Goal: Transaction & Acquisition: Purchase product/service

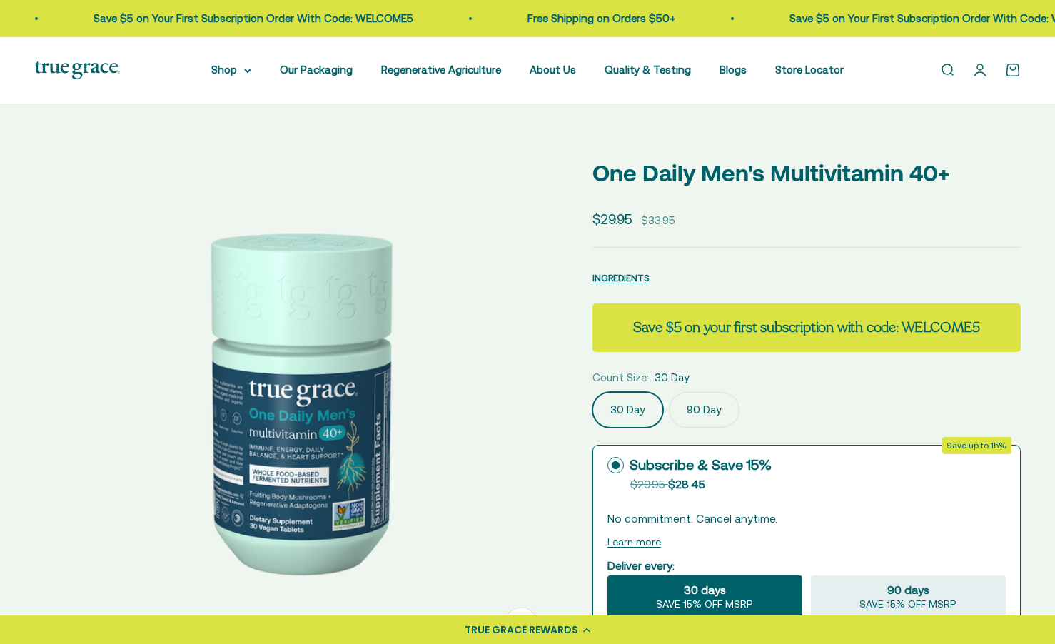
select select "3"
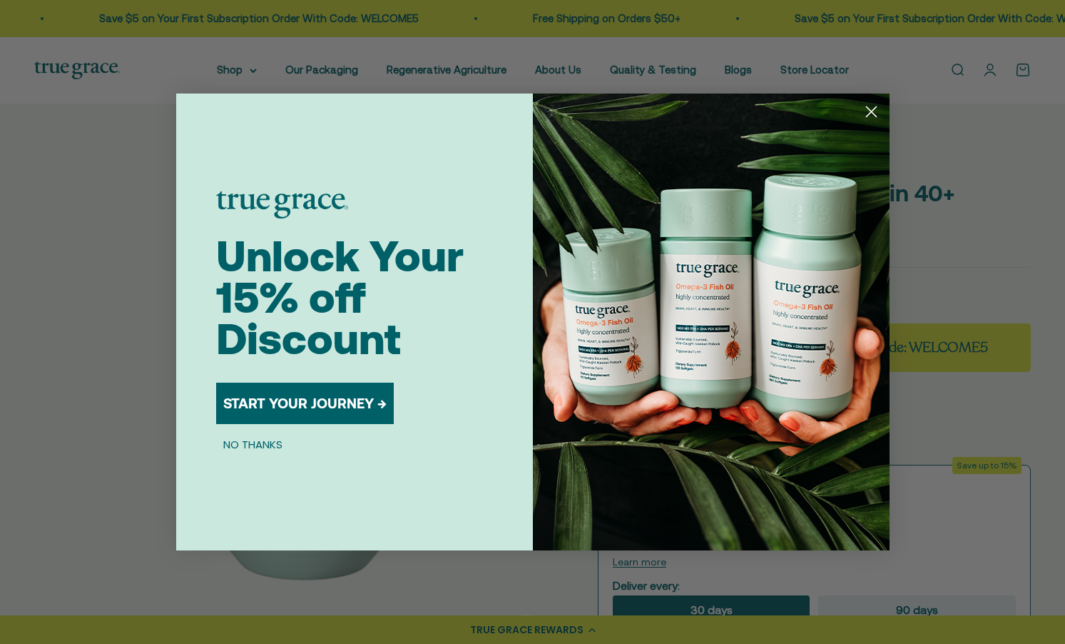
click at [1054, 88] on div "Close dialog Unlock Your 15% off Discount START YOUR JOURNEY → NO THANKS Submit" at bounding box center [532, 322] width 1065 height 644
click at [868, 111] on circle "Close dialog" at bounding box center [871, 112] width 24 height 24
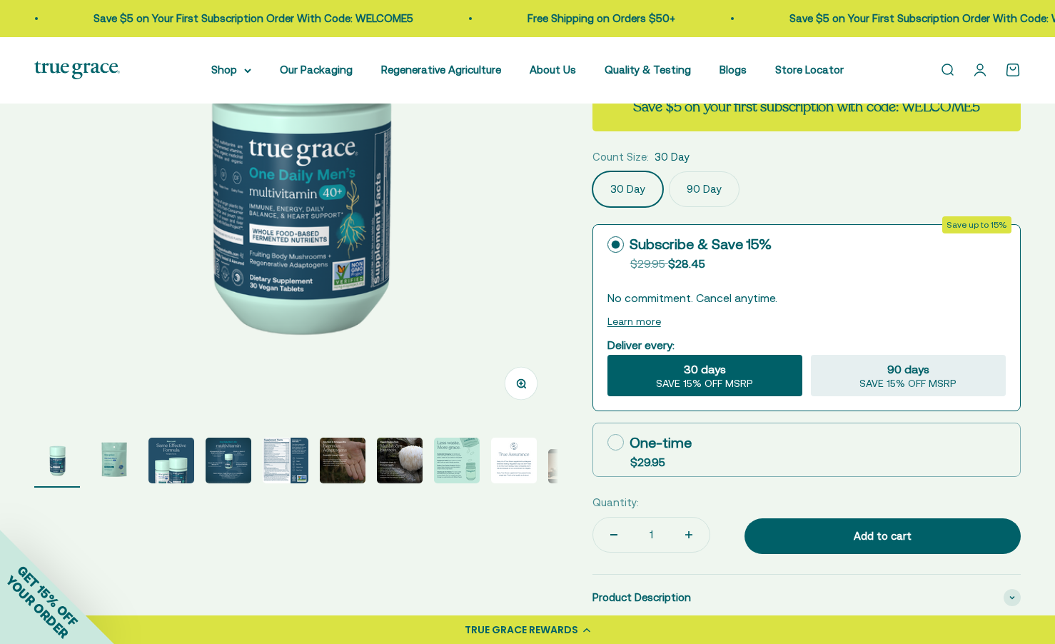
scroll to position [191, 0]
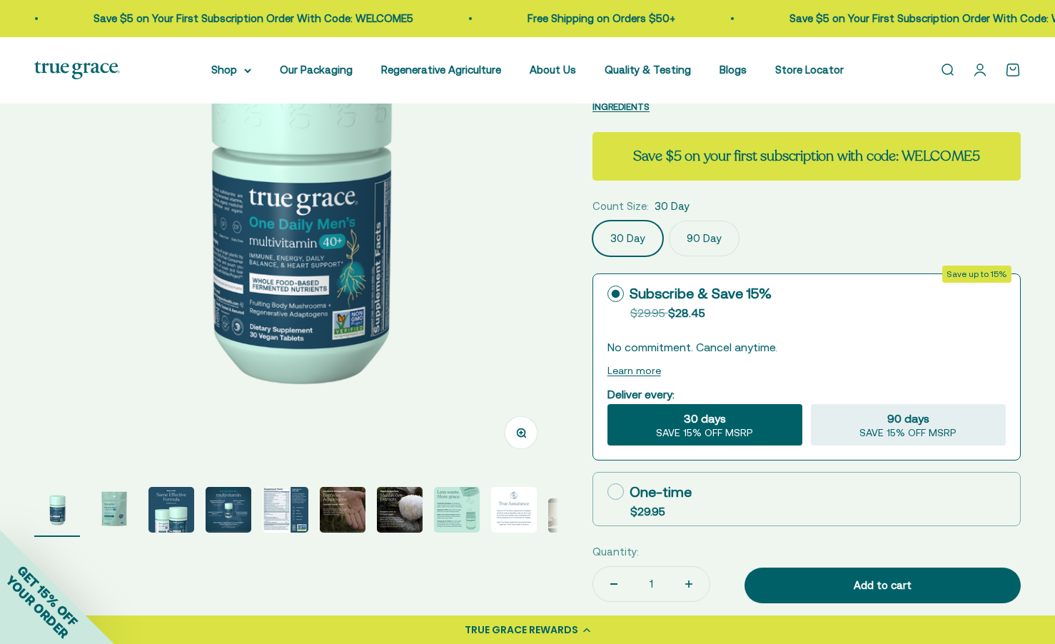
click at [554, 512] on img "Go to item 10" at bounding box center [571, 515] width 46 height 34
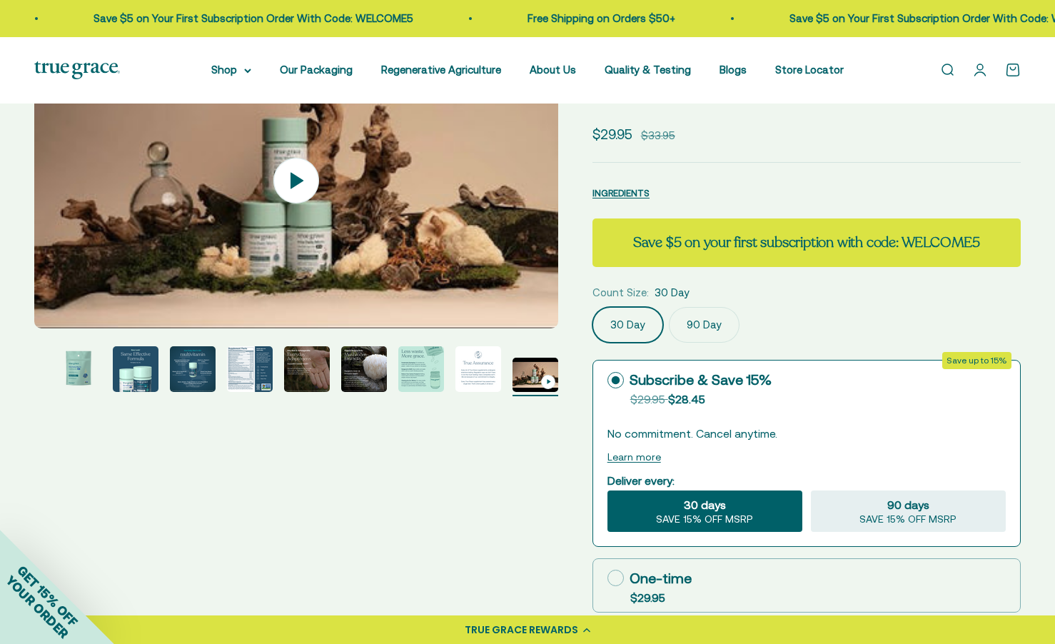
scroll to position [92, 0]
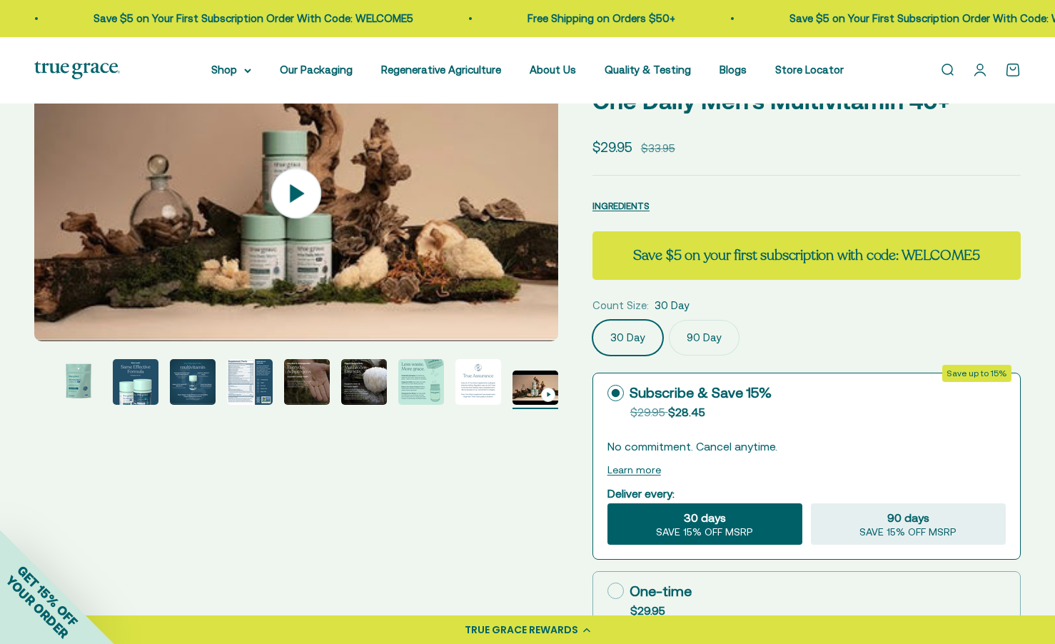
click at [335, 234] on img at bounding box center [296, 194] width 524 height 296
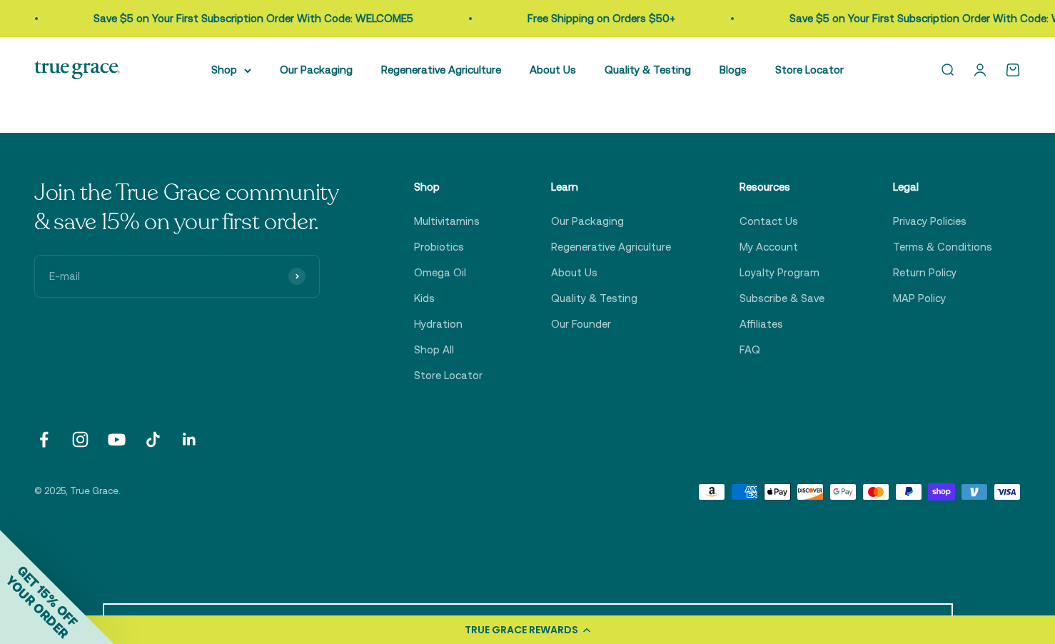
scroll to position [4632, 0]
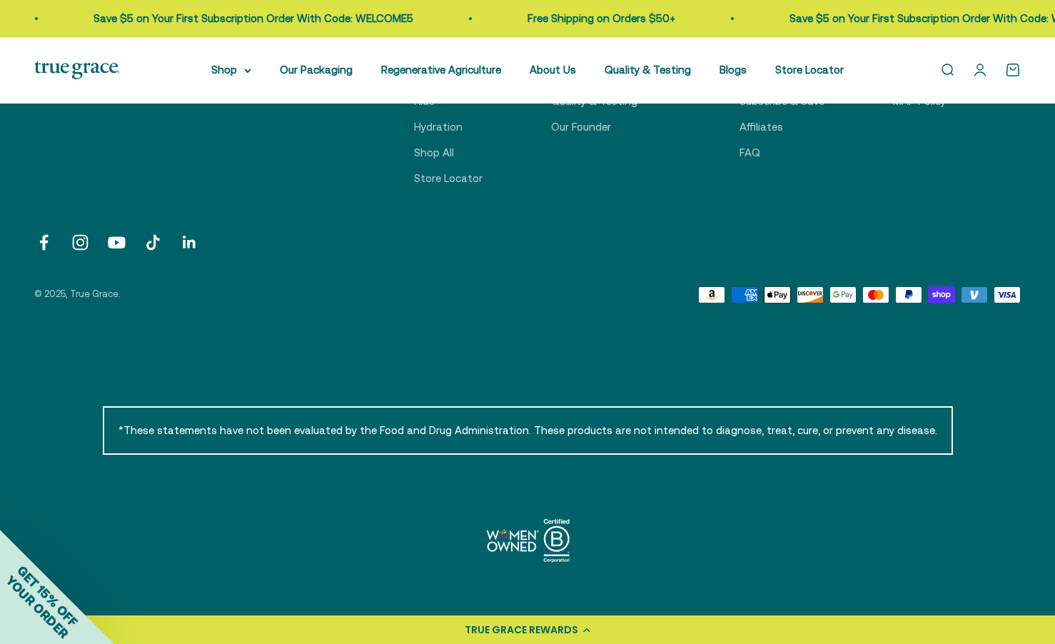
click at [45, 243] on link "Follow on Facebook" at bounding box center [43, 242] width 19 height 19
click at [250, 71] on summary "Shop" at bounding box center [231, 69] width 40 height 17
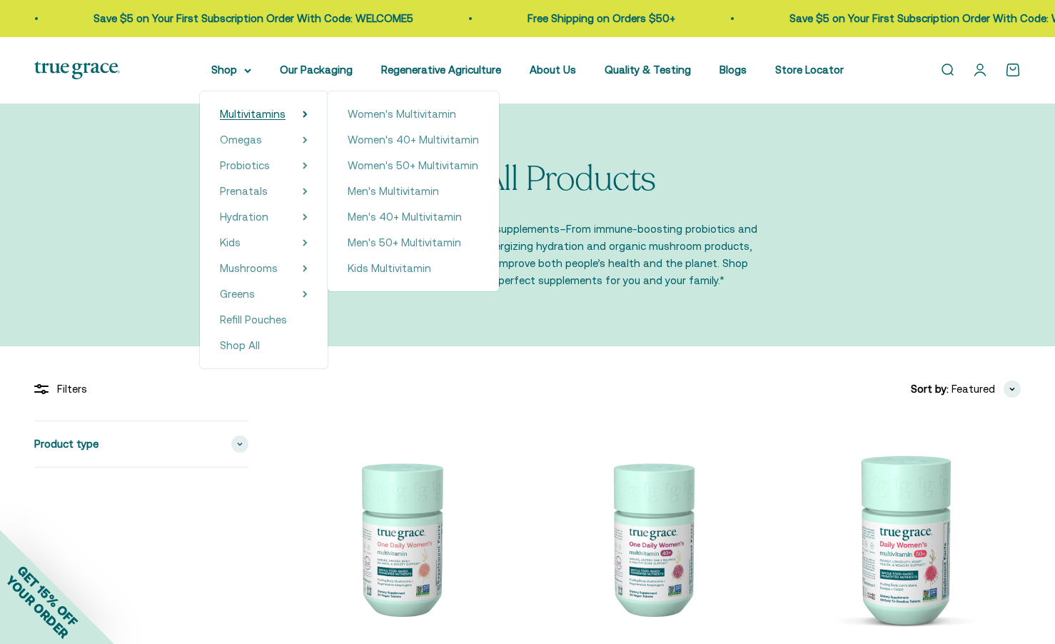
click at [268, 114] on span "Multivitamins" at bounding box center [253, 114] width 66 height 12
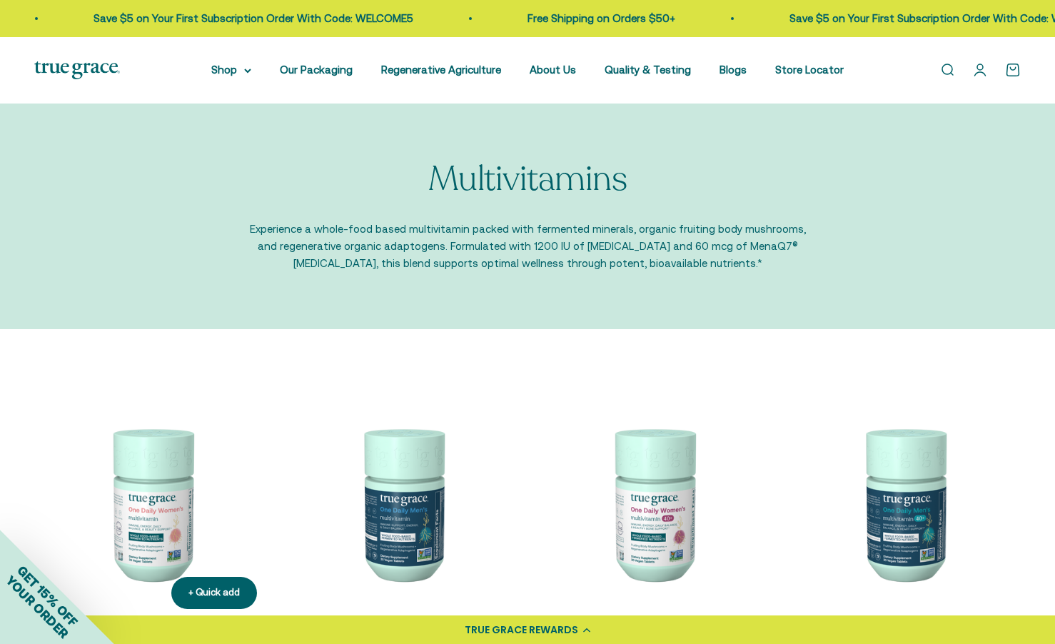
click at [160, 537] on img at bounding box center [151, 503] width 234 height 234
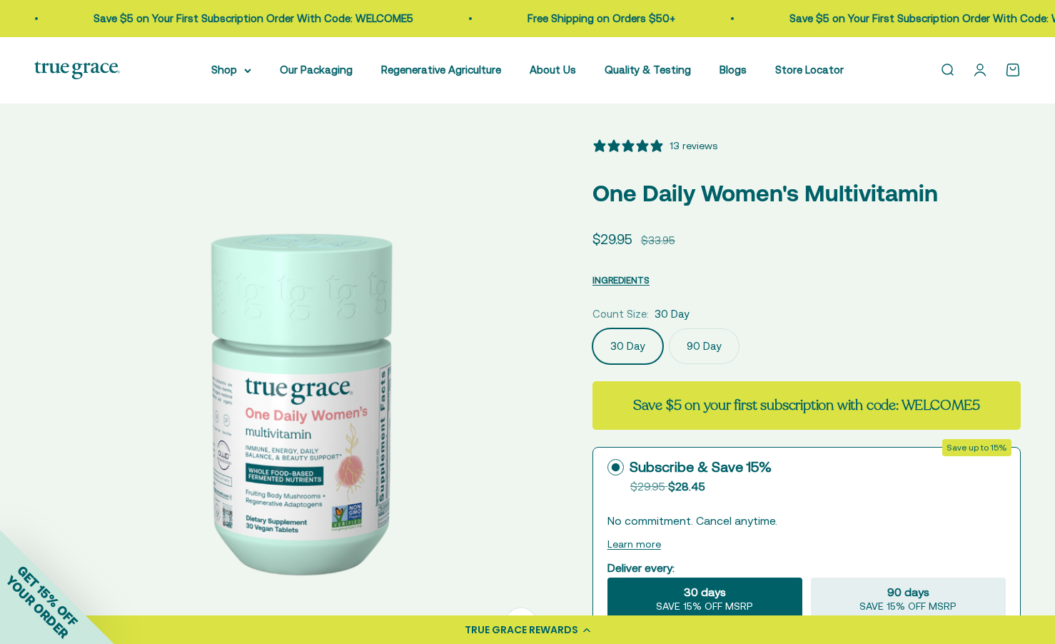
select select "3"
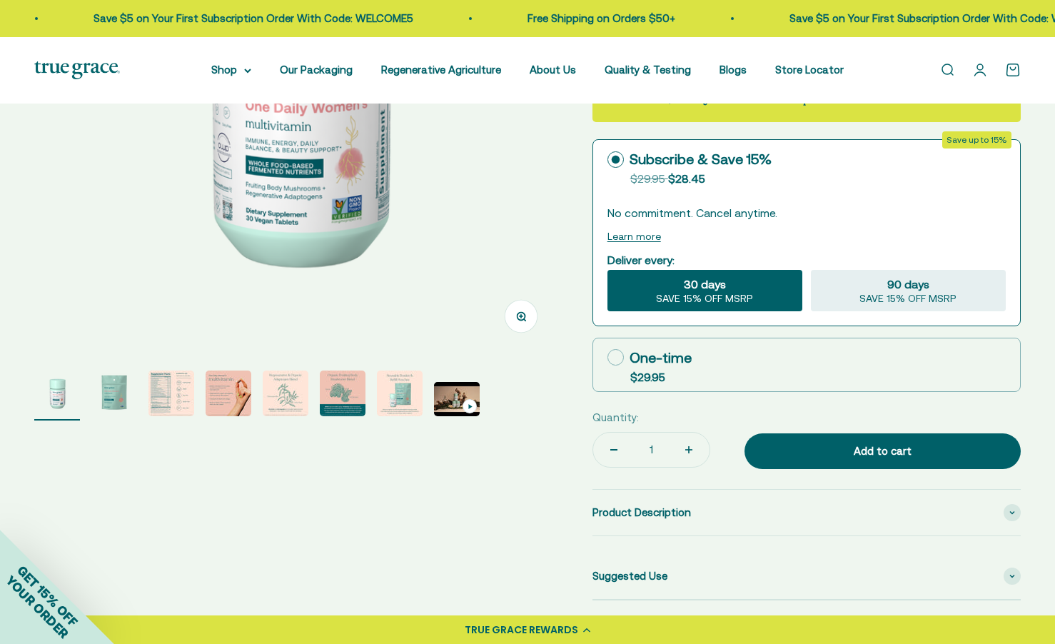
scroll to position [290, 0]
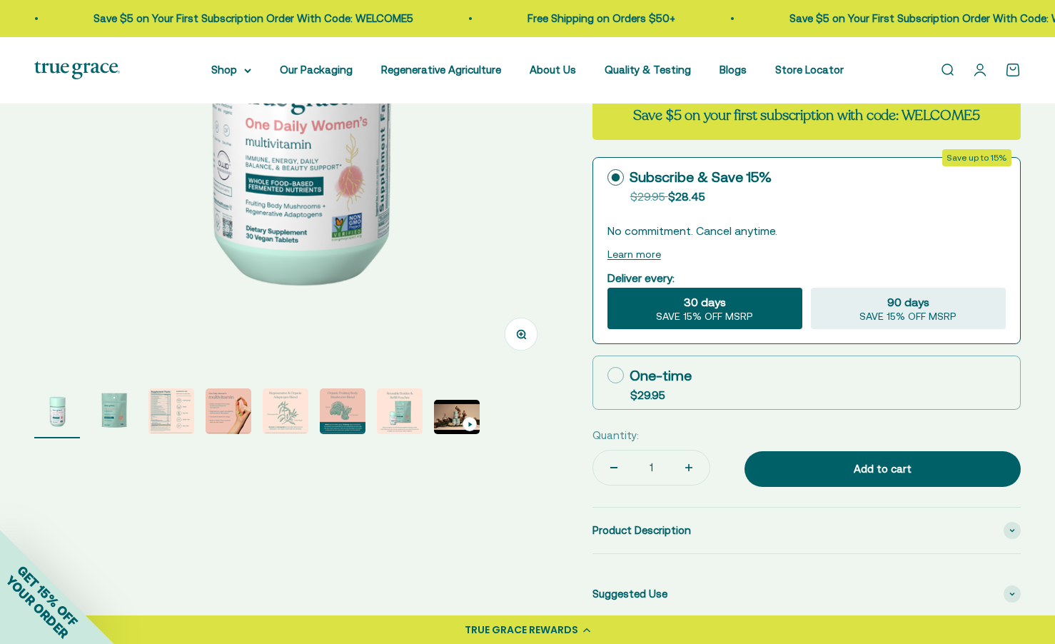
click at [242, 407] on img "Go to item 4" at bounding box center [229, 411] width 46 height 46
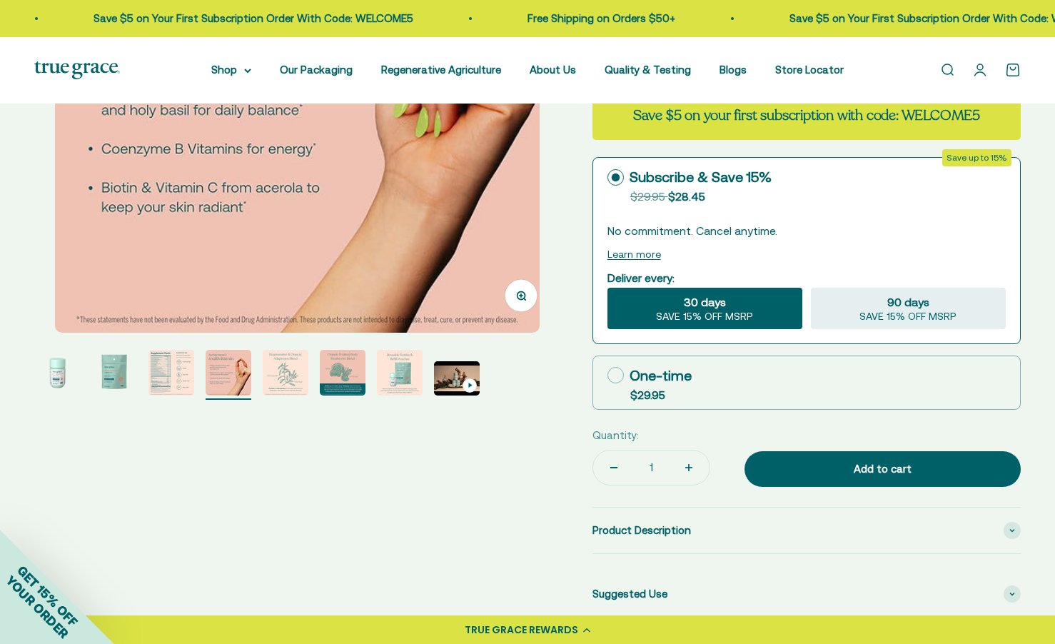
scroll to position [0, 1622]
click at [436, 385] on img "Go to item 8" at bounding box center [457, 378] width 46 height 34
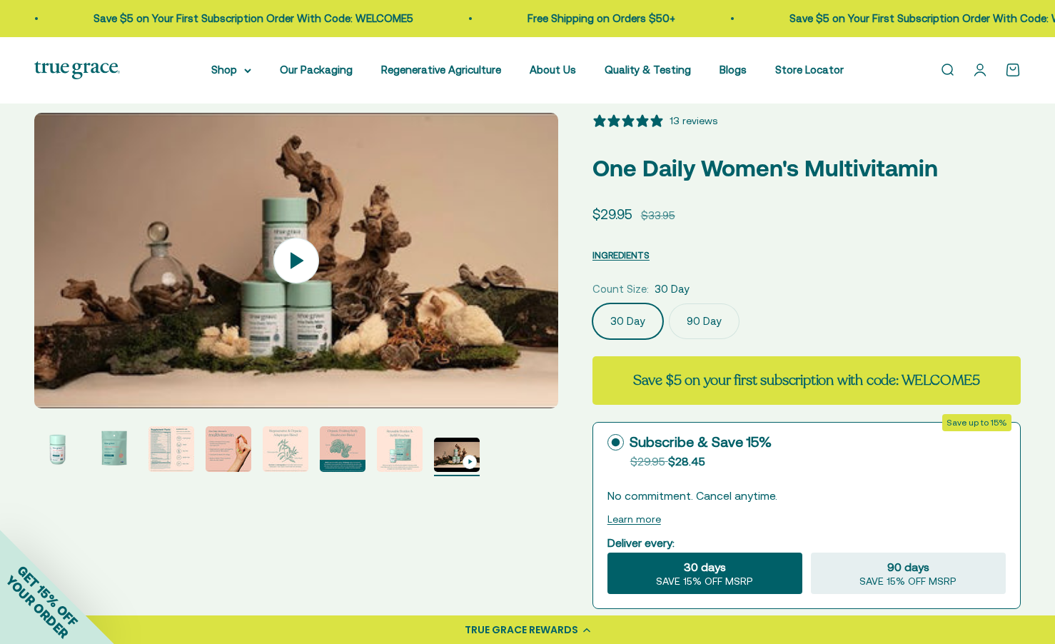
scroll to position [0, 0]
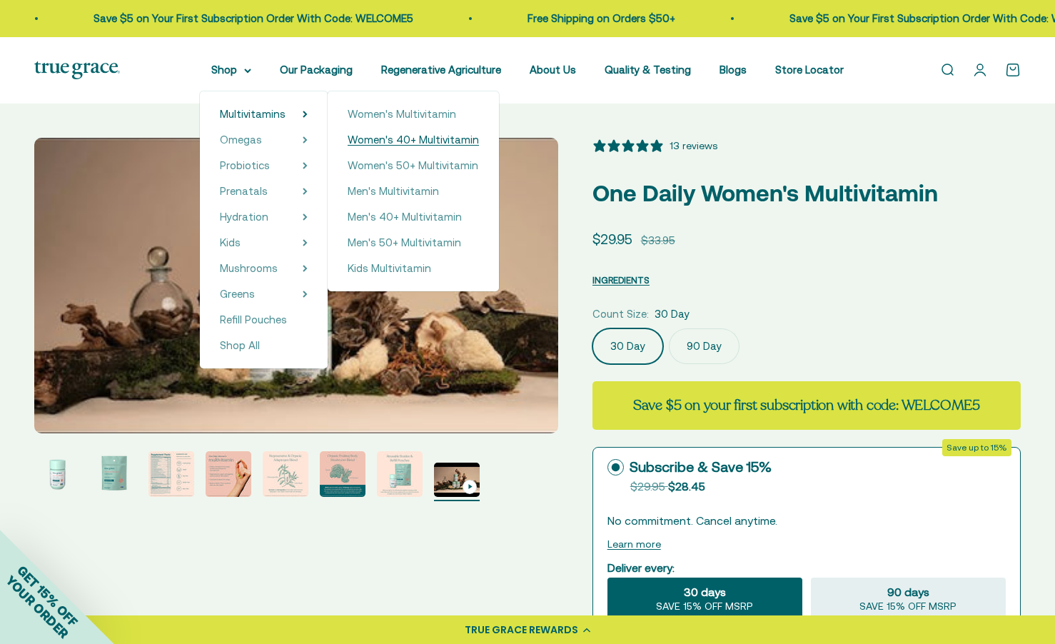
click at [430, 141] on span "Women's 40+ Multivitamin" at bounding box center [413, 139] width 131 height 12
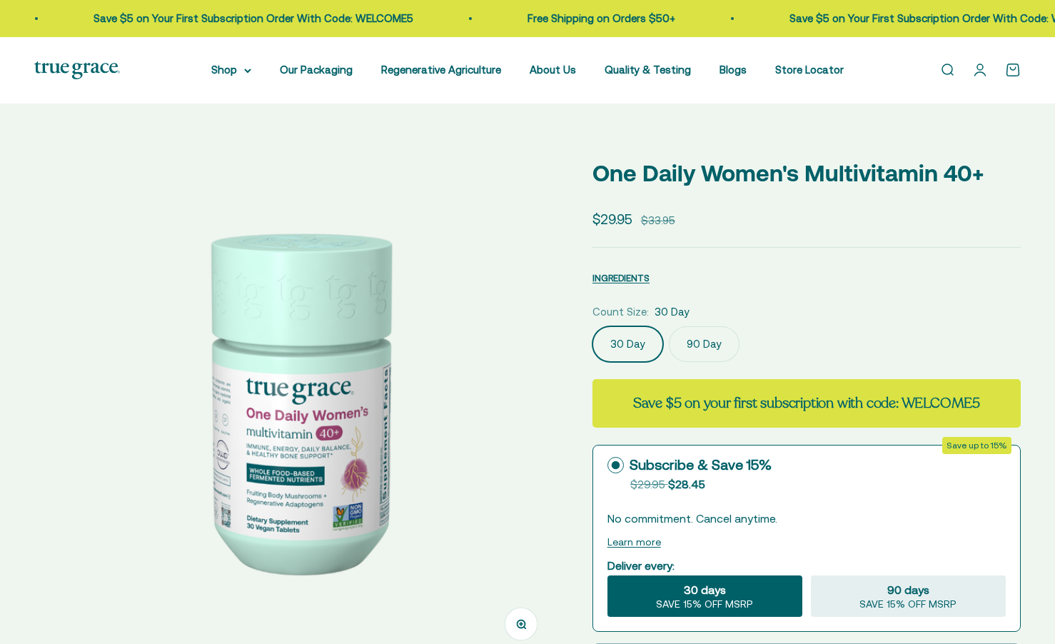
click at [255, 327] on img at bounding box center [296, 400] width 524 height 524
select select "3"
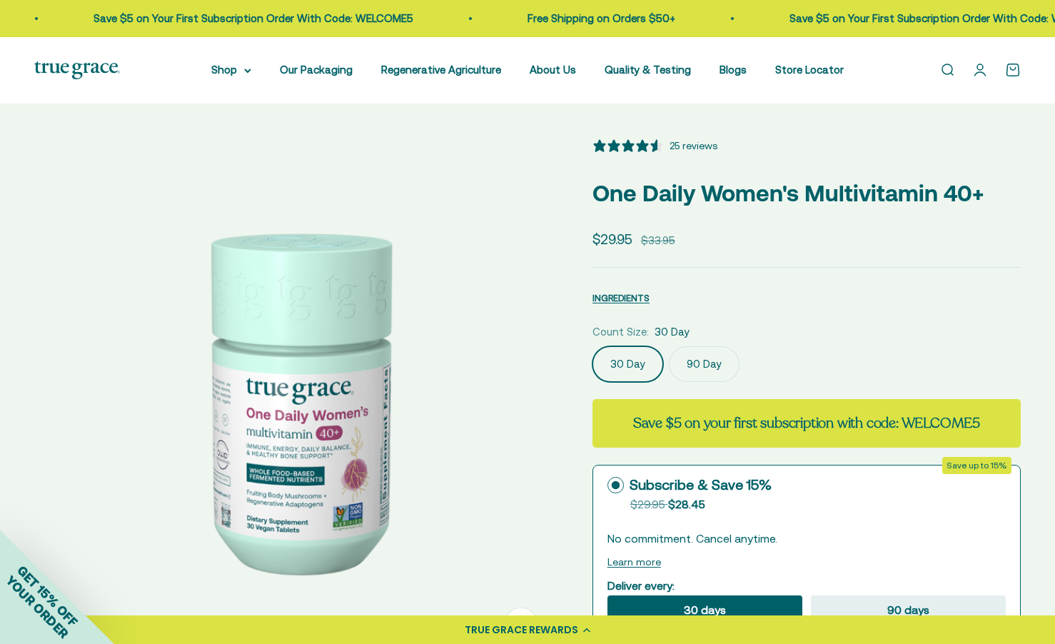
click at [244, 313] on img at bounding box center [296, 400] width 524 height 524
click at [184, 314] on img at bounding box center [296, 400] width 524 height 524
click at [961, 179] on p "One Daily Women's Multivitamin 40+" at bounding box center [806, 193] width 428 height 36
